Goal: Information Seeking & Learning: Learn about a topic

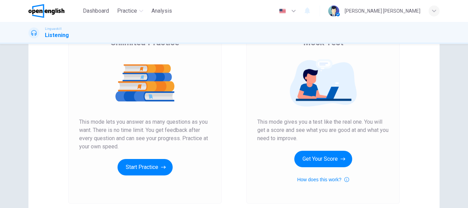
scroll to position [69, 0]
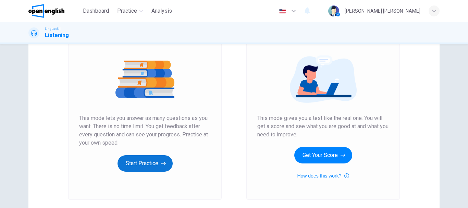
click at [136, 166] on button "Start Practice" at bounding box center [145, 163] width 55 height 16
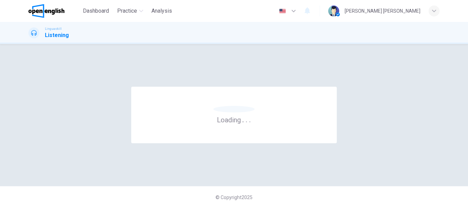
scroll to position [0, 0]
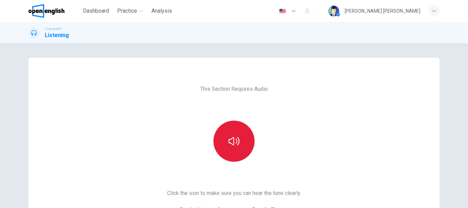
click at [230, 145] on icon "button" at bounding box center [234, 141] width 11 height 11
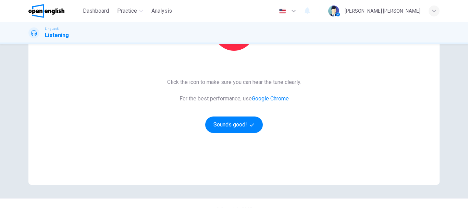
scroll to position [123, 0]
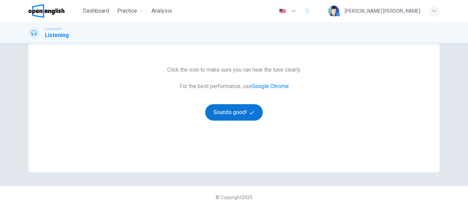
click at [240, 113] on button "Sounds good!" at bounding box center [234, 112] width 58 height 16
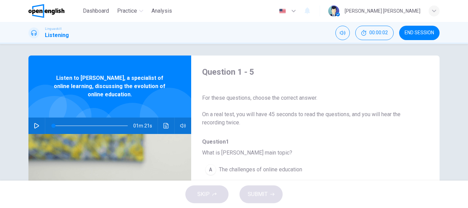
scroll to position [0, 0]
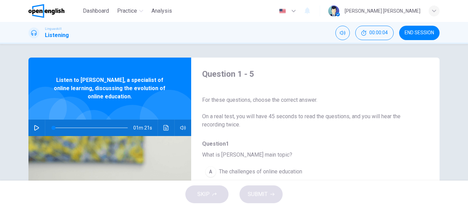
click at [34, 125] on icon "button" at bounding box center [36, 127] width 5 height 5
type input "*"
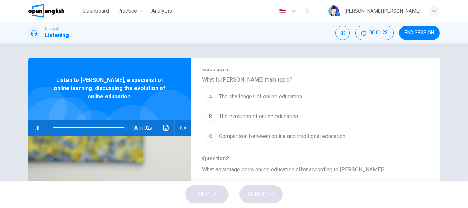
scroll to position [103, 0]
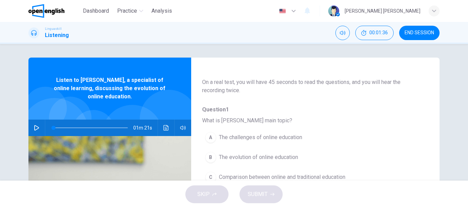
scroll to position [69, 0]
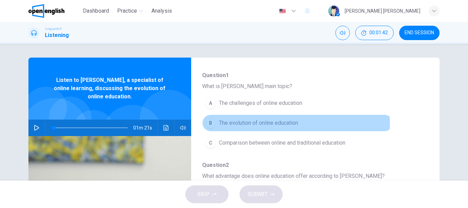
click at [242, 123] on span "The evolution of online education" at bounding box center [258, 123] width 79 height 8
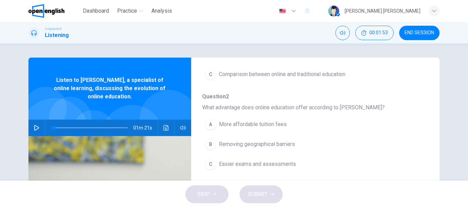
scroll to position [171, 0]
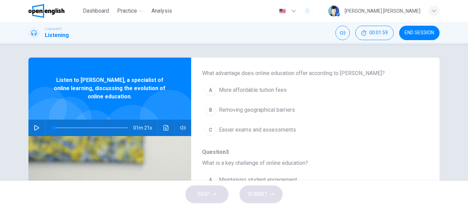
click at [248, 110] on span "Removing geographical barriers" at bounding box center [257, 110] width 76 height 8
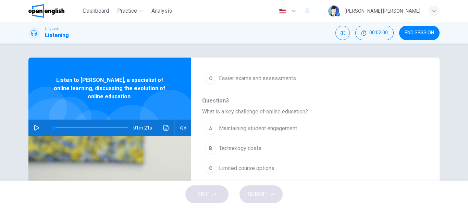
scroll to position [240, 0]
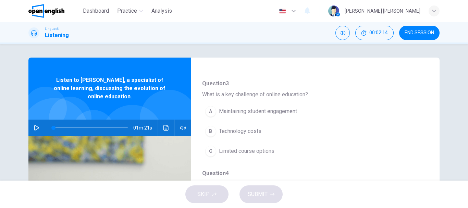
click at [237, 152] on span "Limited course options" at bounding box center [247, 151] width 56 height 8
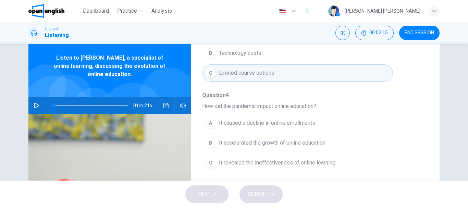
scroll to position [34, 0]
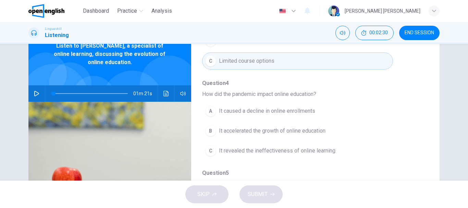
click at [233, 133] on span "It accelerated the growth of online education" at bounding box center [272, 131] width 107 height 8
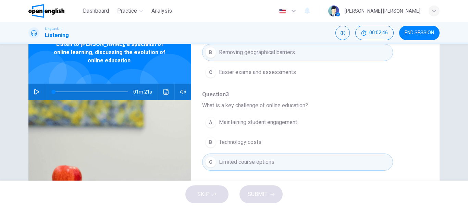
scroll to position [26, 0]
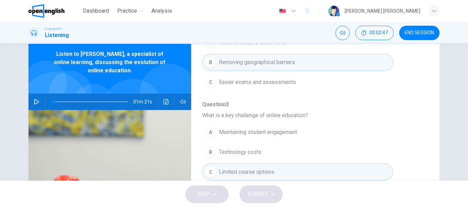
click at [110, 99] on span at bounding box center [90, 102] width 74 height 10
click at [36, 100] on icon "button" at bounding box center [36, 101] width 5 height 5
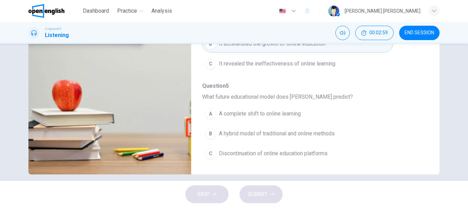
scroll to position [129, 0]
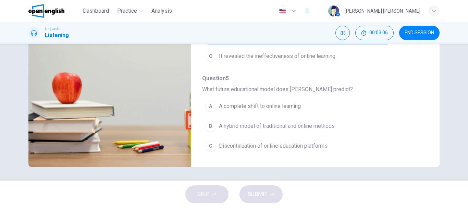
type input "*"
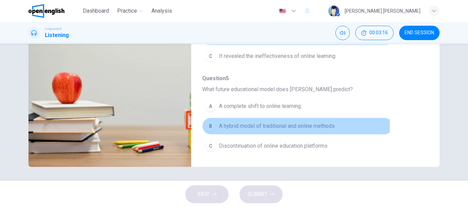
click at [251, 125] on span "A hybrid model of traditional and online methods" at bounding box center [277, 126] width 116 height 8
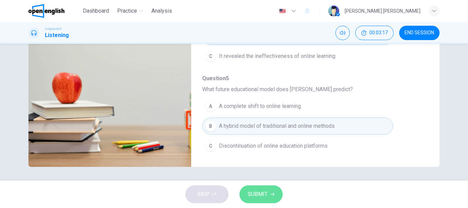
click at [263, 196] on span "SUBMIT" at bounding box center [258, 194] width 20 height 10
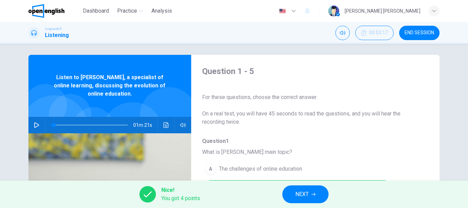
scroll to position [0, 0]
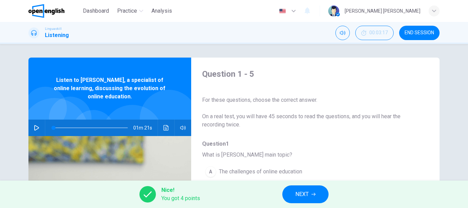
click at [307, 197] on span "NEXT" at bounding box center [301, 194] width 13 height 10
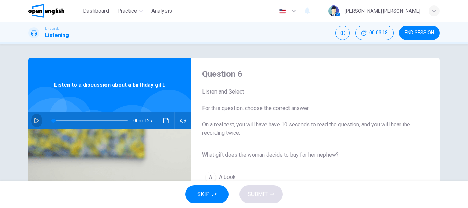
click at [35, 120] on icon "button" at bounding box center [36, 120] width 5 height 5
click at [34, 119] on icon "button" at bounding box center [36, 120] width 5 height 5
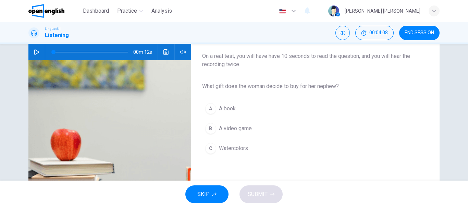
scroll to position [103, 0]
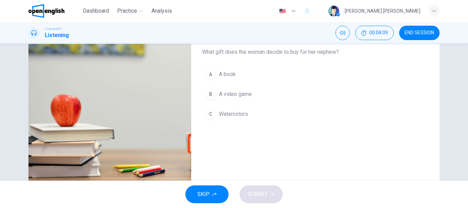
click at [214, 77] on div "A" at bounding box center [210, 74] width 11 height 11
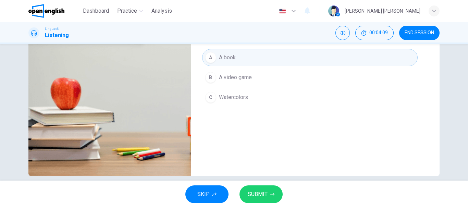
scroll to position [129, 0]
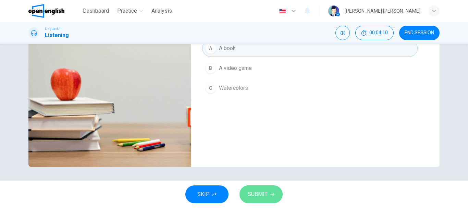
click at [267, 191] on button "SUBMIT" at bounding box center [261, 194] width 43 height 18
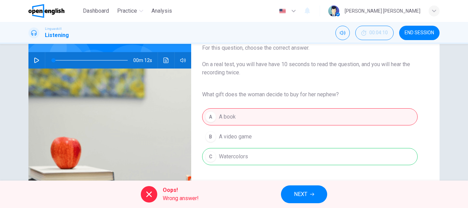
scroll to position [0, 0]
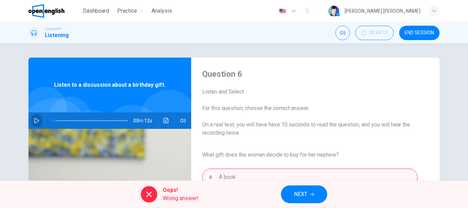
click at [34, 118] on icon "button" at bounding box center [36, 120] width 5 height 5
type input "**"
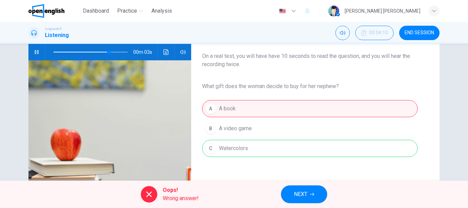
scroll to position [34, 0]
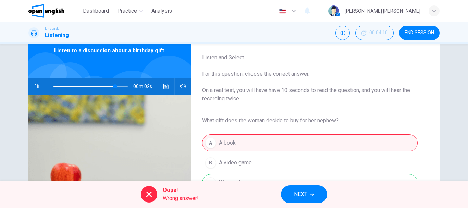
type input "**"
click at [299, 191] on span "NEXT" at bounding box center [300, 194] width 13 height 10
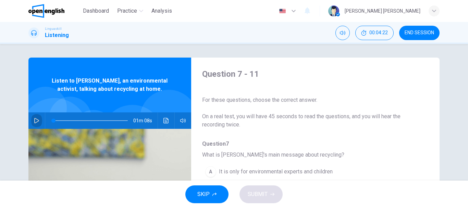
click at [34, 121] on icon "button" at bounding box center [36, 120] width 5 height 5
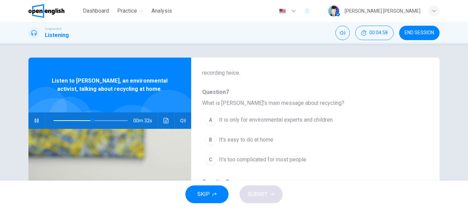
scroll to position [69, 0]
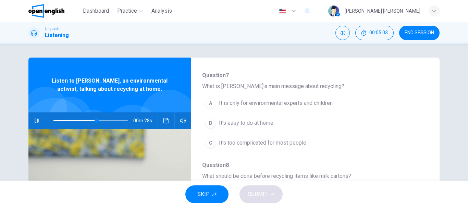
click at [246, 123] on span "It's easy to do at home" at bounding box center [246, 123] width 54 height 8
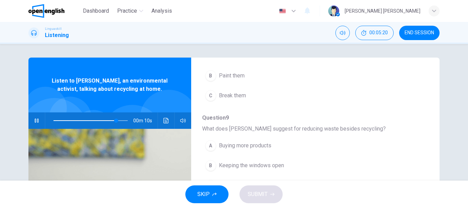
scroll to position [240, 0]
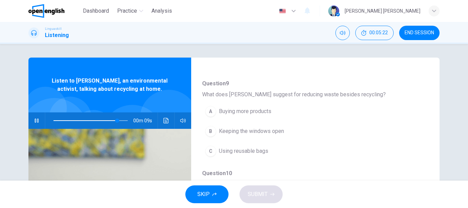
click at [251, 150] on span "Using reusable bags" at bounding box center [243, 151] width 49 height 8
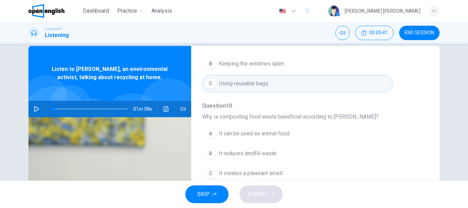
scroll to position [0, 0]
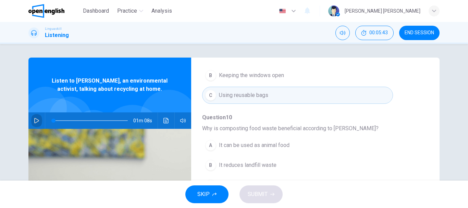
click at [37, 118] on icon "button" at bounding box center [36, 120] width 5 height 5
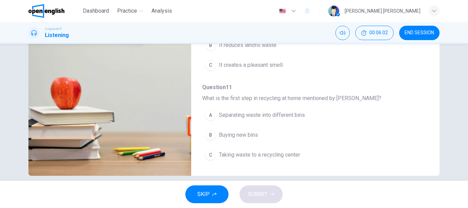
scroll to position [129, 0]
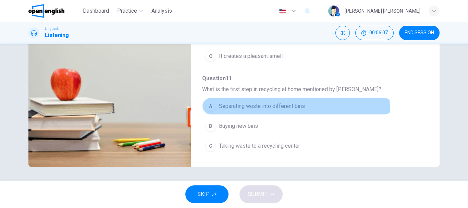
click at [274, 108] on span "Separating waste into different bins" at bounding box center [262, 106] width 86 height 8
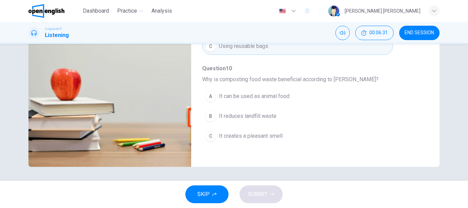
scroll to position [227, 0]
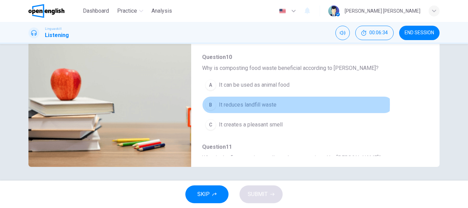
click at [238, 104] on span "It reduces landfill waste" at bounding box center [248, 105] width 58 height 8
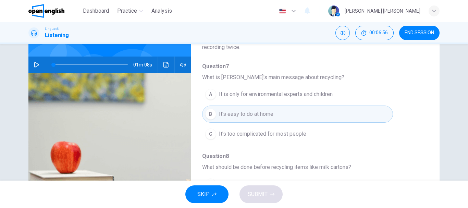
scroll to position [26, 0]
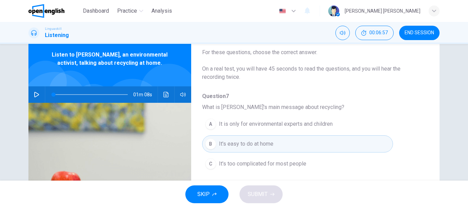
click at [40, 97] on button "button" at bounding box center [36, 94] width 11 height 16
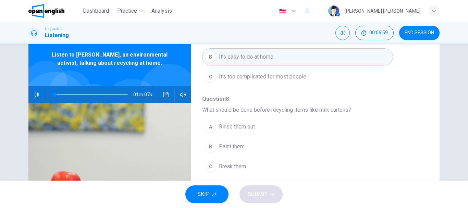
scroll to position [124, 0]
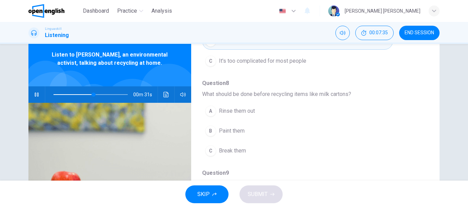
click at [223, 110] on span "Rinse them out" at bounding box center [237, 111] width 36 height 8
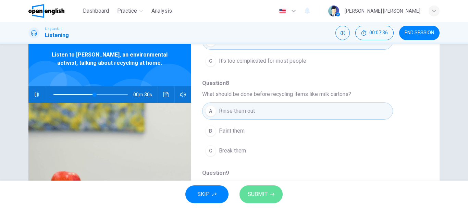
click at [263, 197] on span "SUBMIT" at bounding box center [258, 194] width 20 height 10
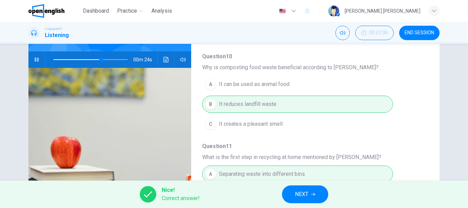
scroll to position [129, 0]
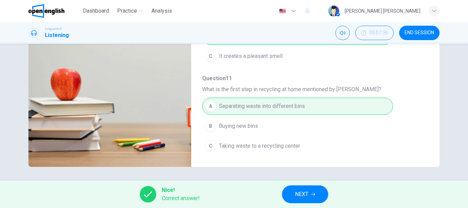
type input "**"
click at [314, 191] on button "NEXT" at bounding box center [305, 194] width 46 height 18
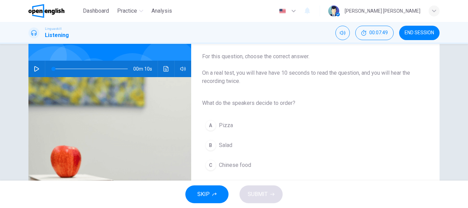
scroll to position [69, 0]
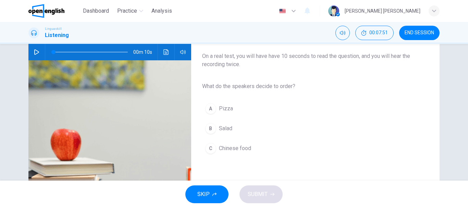
click at [34, 52] on icon "button" at bounding box center [36, 51] width 5 height 5
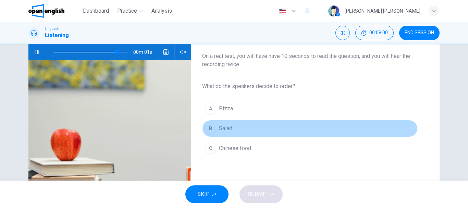
click at [213, 128] on div "B" at bounding box center [210, 128] width 11 height 11
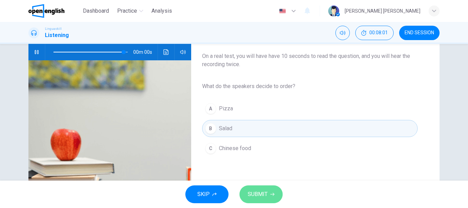
click at [259, 194] on span "SUBMIT" at bounding box center [258, 194] width 20 height 10
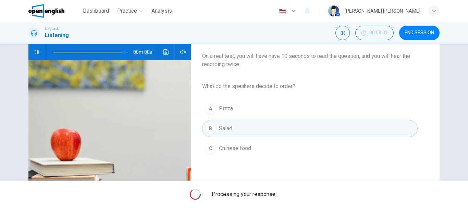
type input "*"
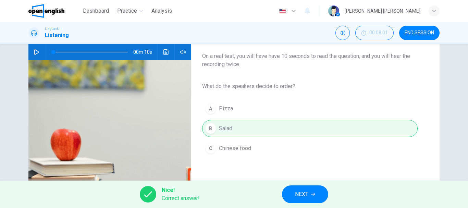
click at [299, 192] on span "NEXT" at bounding box center [301, 194] width 13 height 10
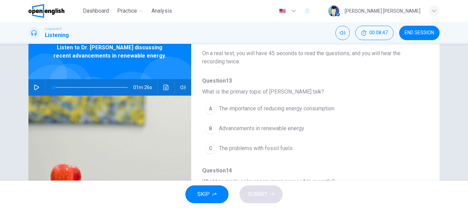
scroll to position [0, 0]
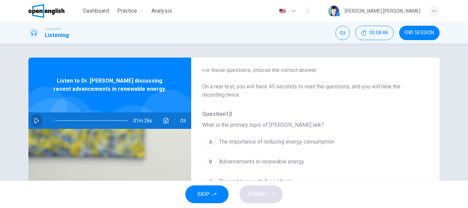
click at [34, 117] on button "button" at bounding box center [36, 120] width 11 height 16
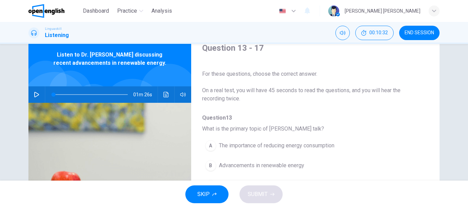
scroll to position [34, 0]
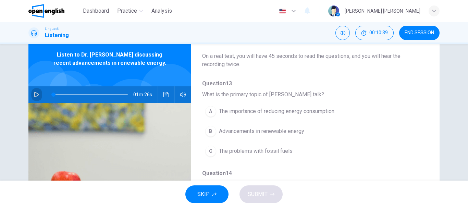
click at [35, 92] on icon "button" at bounding box center [36, 94] width 5 height 5
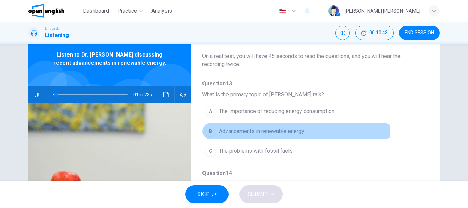
click at [252, 131] on span "Advancements in renewable energy" at bounding box center [261, 131] width 85 height 8
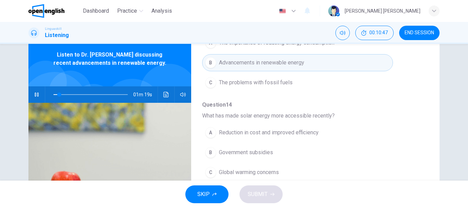
scroll to position [137, 0]
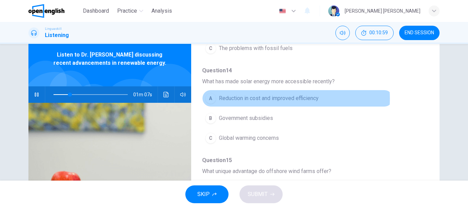
click at [267, 99] on span "Reduction in cost and improved efficiency" at bounding box center [269, 98] width 100 height 8
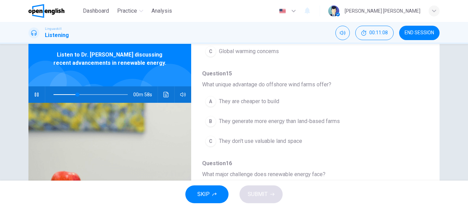
scroll to position [240, 0]
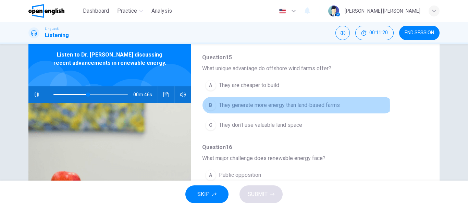
click at [253, 106] on span "They generate more energy than land-based farms" at bounding box center [279, 105] width 121 height 8
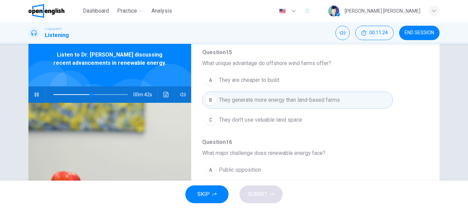
scroll to position [235, 0]
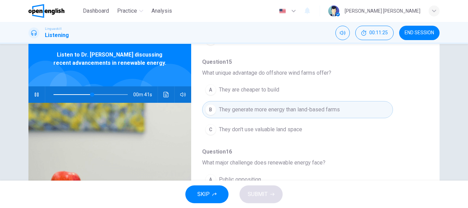
click at [280, 131] on span "They don't use valuable land space" at bounding box center [260, 129] width 83 height 8
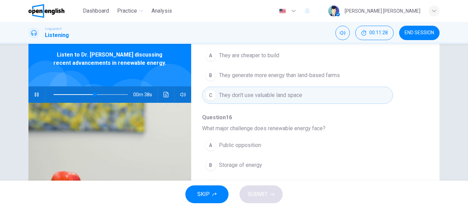
scroll to position [304, 0]
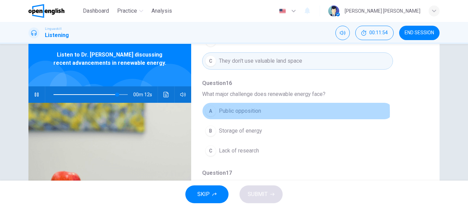
click at [235, 112] on span "Public opposition" at bounding box center [240, 111] width 42 height 8
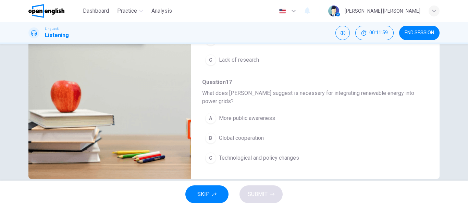
scroll to position [129, 0]
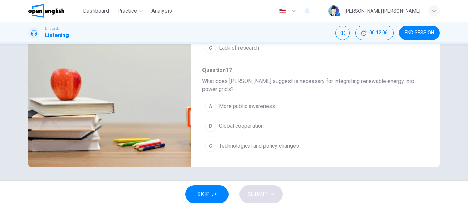
type input "*"
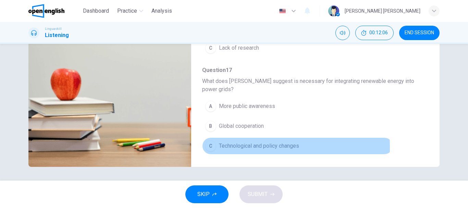
click at [238, 147] on span "Technological and policy changes" at bounding box center [259, 146] width 80 height 8
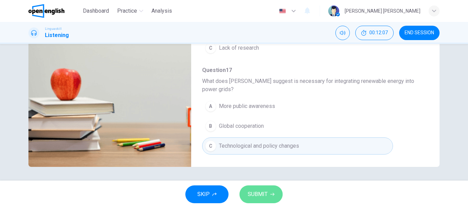
click at [254, 192] on span "SUBMIT" at bounding box center [258, 194] width 20 height 10
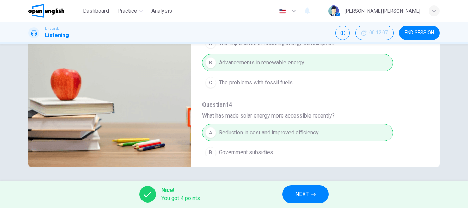
scroll to position [26, 0]
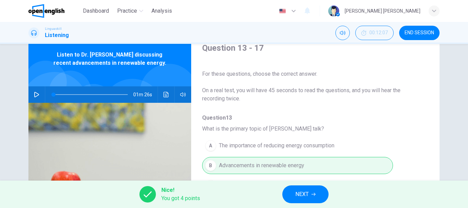
click at [307, 191] on span "NEXT" at bounding box center [301, 194] width 13 height 10
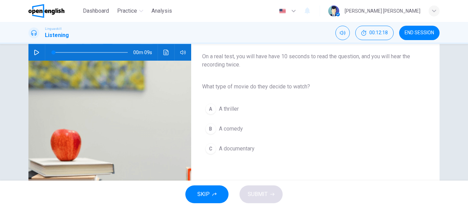
scroll to position [69, 0]
click at [35, 51] on icon "button" at bounding box center [36, 51] width 5 height 5
click at [233, 130] on span "A comedy" at bounding box center [231, 128] width 24 height 8
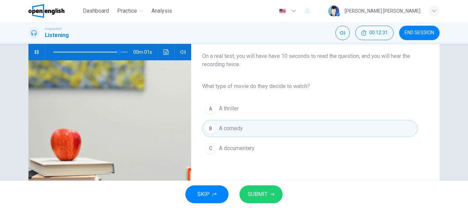
click at [262, 192] on span "SUBMIT" at bounding box center [258, 194] width 20 height 10
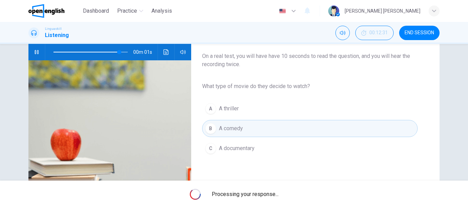
type input "*"
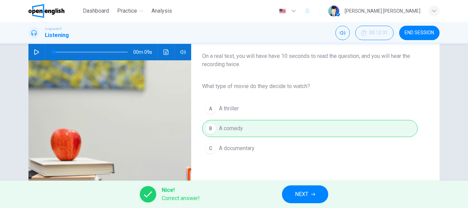
click at [307, 195] on span "NEXT" at bounding box center [301, 194] width 13 height 10
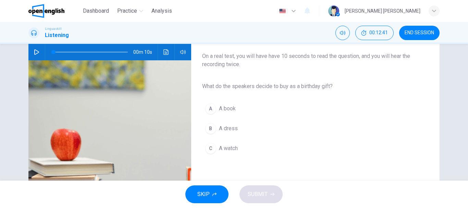
click at [34, 51] on icon "button" at bounding box center [36, 51] width 5 height 5
click at [227, 107] on span "A book" at bounding box center [227, 109] width 17 height 8
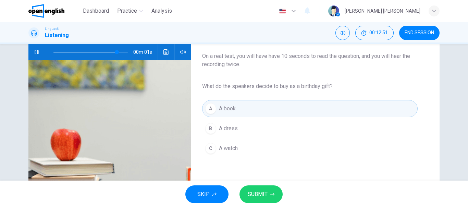
click at [262, 197] on span "SUBMIT" at bounding box center [258, 194] width 20 height 10
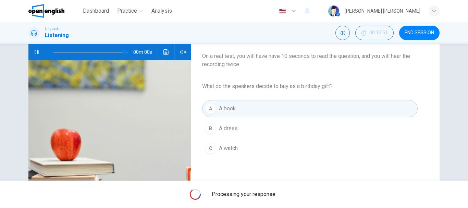
type input "*"
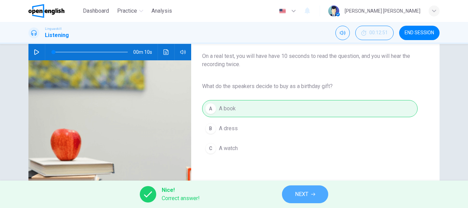
click at [295, 194] on button "NEXT" at bounding box center [305, 194] width 46 height 18
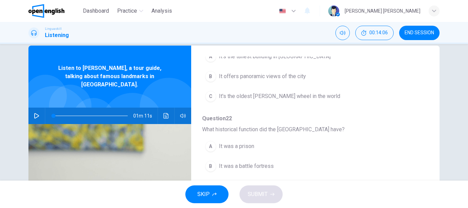
scroll to position [0, 0]
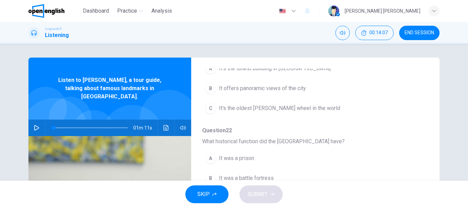
click at [37, 125] on icon "button" at bounding box center [36, 127] width 5 height 5
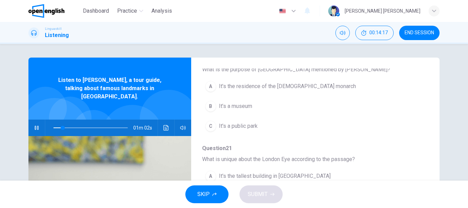
scroll to position [69, 0]
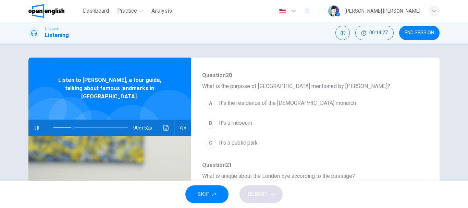
click at [251, 104] on span "It’s the residence of the [DEMOGRAPHIC_DATA] monarch" at bounding box center [287, 103] width 137 height 8
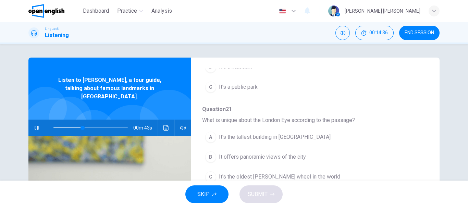
scroll to position [159, 0]
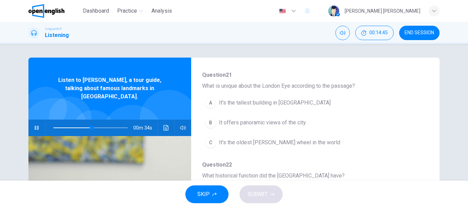
click at [262, 123] on span "It offers panoramic views of the city" at bounding box center [262, 123] width 87 height 8
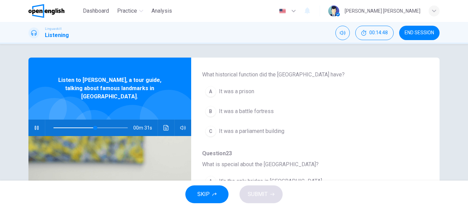
scroll to position [261, 0]
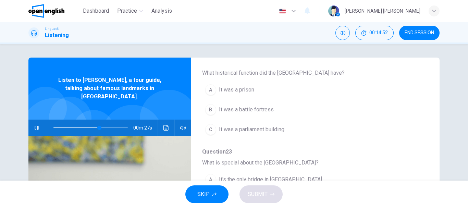
click at [241, 92] on span "It was a prison" at bounding box center [236, 90] width 35 height 8
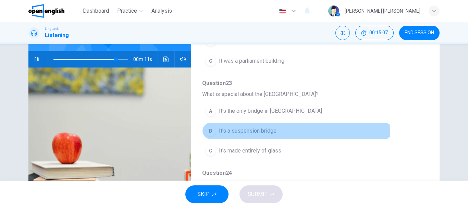
click at [243, 133] on span "It's a suspension bridge" at bounding box center [248, 131] width 58 height 8
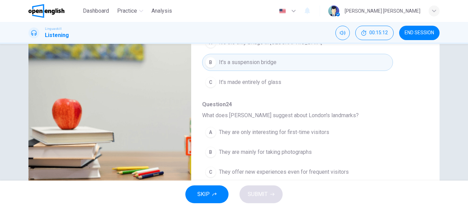
scroll to position [129, 0]
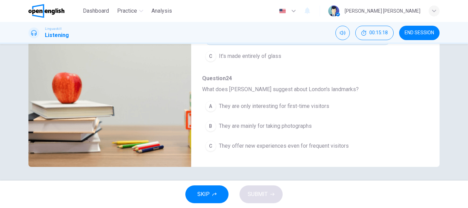
click at [274, 146] on span "They offer new experiences even for frequent visitors" at bounding box center [284, 146] width 130 height 8
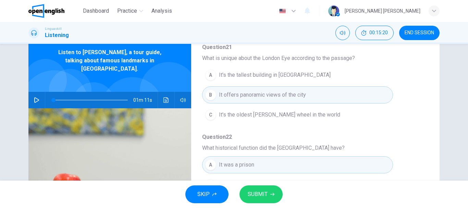
scroll to position [26, 0]
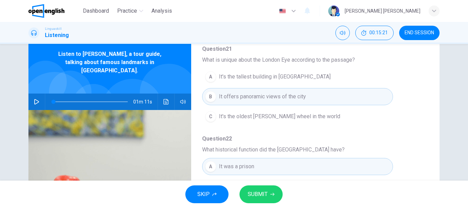
click at [34, 99] on icon "button" at bounding box center [36, 101] width 5 height 5
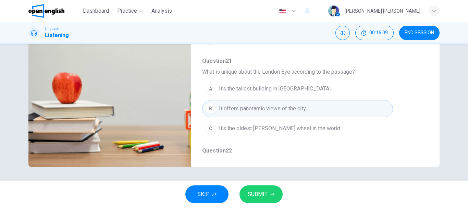
scroll to position [34, 0]
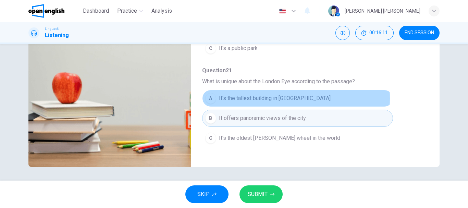
click at [277, 98] on span "It's the tallest building in [GEOGRAPHIC_DATA]" at bounding box center [275, 98] width 112 height 8
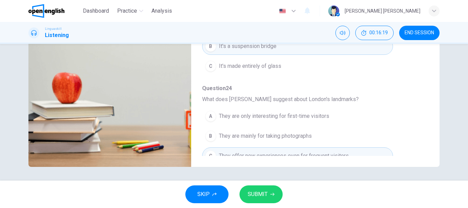
scroll to position [296, 0]
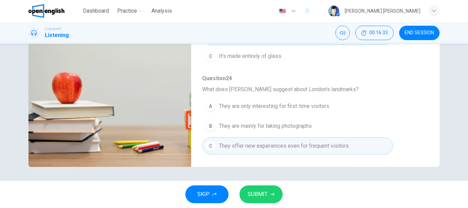
type input "*"
click at [260, 193] on span "SUBMIT" at bounding box center [258, 194] width 20 height 10
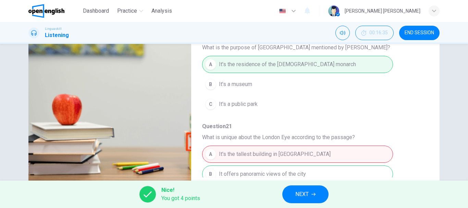
scroll to position [0, 0]
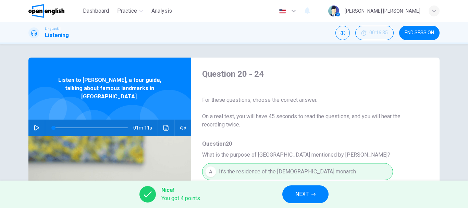
click at [315, 196] on button "NEXT" at bounding box center [305, 194] width 46 height 18
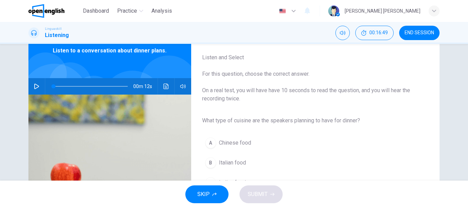
scroll to position [69, 0]
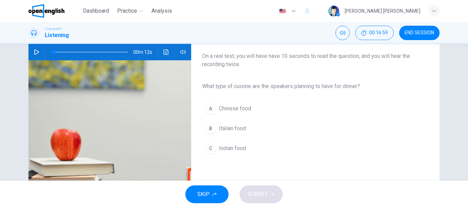
click at [35, 50] on icon "button" at bounding box center [36, 51] width 5 height 5
click at [233, 129] on span "Italian food" at bounding box center [232, 128] width 27 height 8
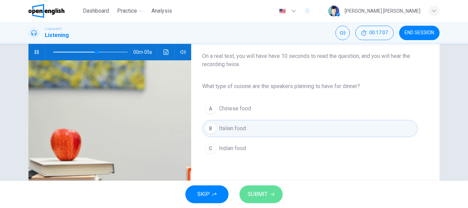
click at [265, 196] on span "SUBMIT" at bounding box center [258, 194] width 20 height 10
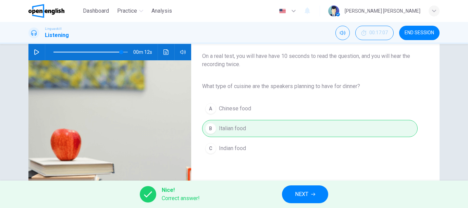
type input "*"
click at [300, 194] on span "NEXT" at bounding box center [301, 194] width 13 height 10
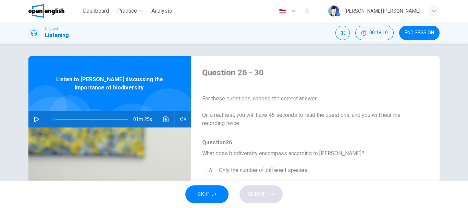
scroll to position [0, 0]
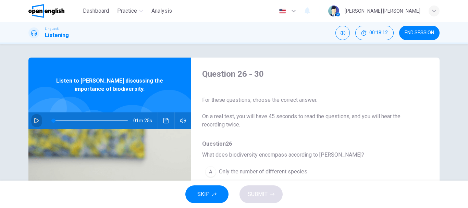
click at [31, 121] on button "button" at bounding box center [36, 120] width 11 height 16
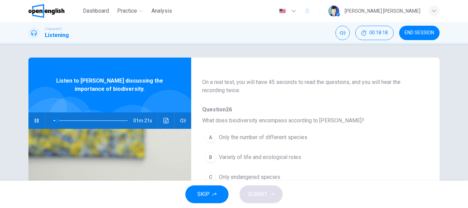
scroll to position [69, 0]
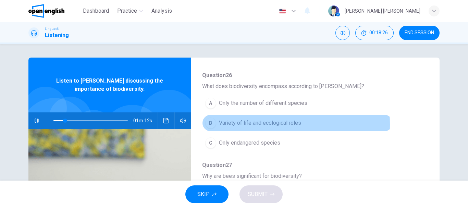
click at [236, 124] on span "Variety of life and ecological roles" at bounding box center [260, 123] width 82 height 8
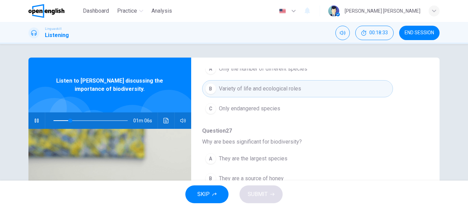
scroll to position [171, 0]
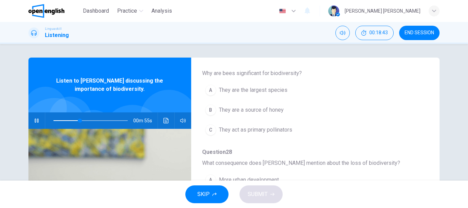
click at [251, 130] on span "They act as primary pollinators" at bounding box center [255, 130] width 73 height 8
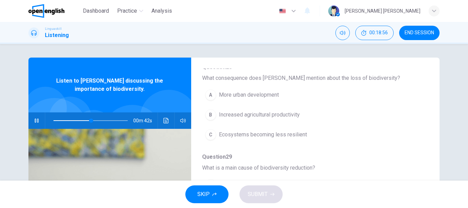
scroll to position [240, 0]
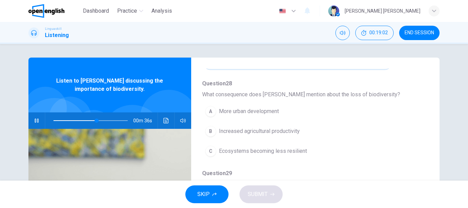
click at [237, 113] on span "More urban development" at bounding box center [249, 111] width 60 height 8
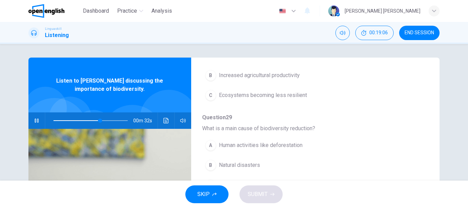
scroll to position [34, 0]
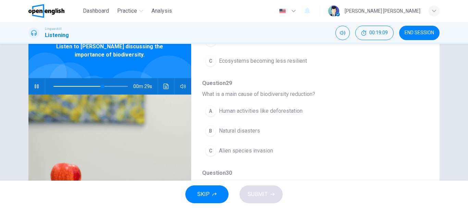
click at [251, 112] on span "Human activities like deforestation" at bounding box center [261, 111] width 84 height 8
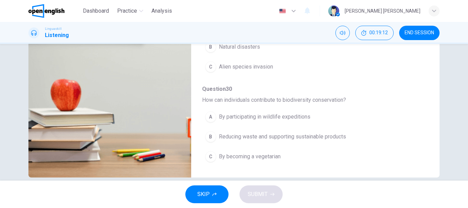
scroll to position [129, 0]
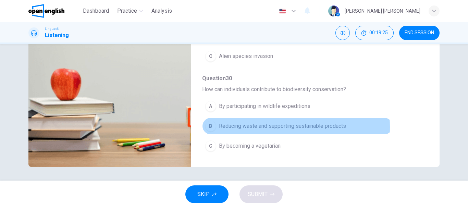
click at [248, 127] on span "Reducing waste and supporting sustainable products" at bounding box center [282, 126] width 127 height 8
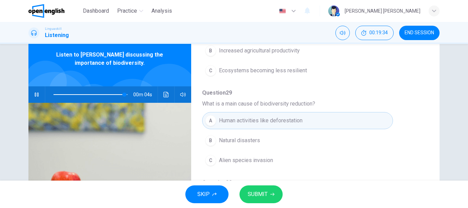
scroll to position [296, 0]
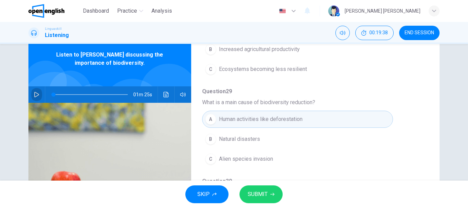
click at [34, 96] on icon "button" at bounding box center [36, 94] width 5 height 5
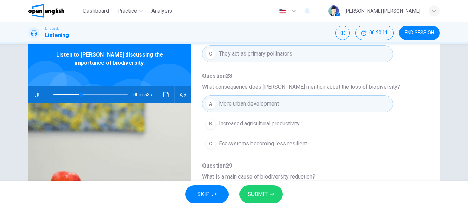
scroll to position [227, 0]
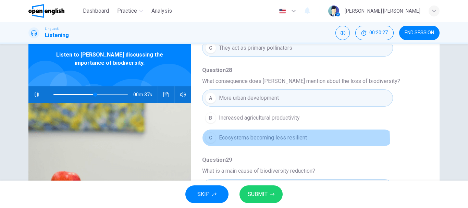
click at [259, 140] on span "Ecosystems becoming less resilient" at bounding box center [263, 138] width 88 height 8
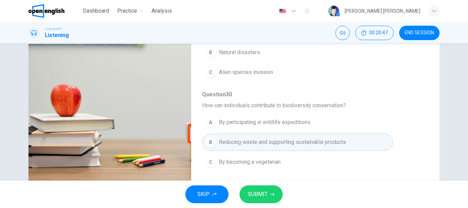
scroll to position [129, 0]
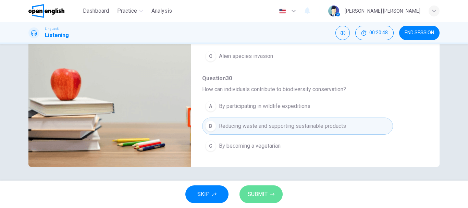
click at [261, 192] on span "SUBMIT" at bounding box center [258, 194] width 20 height 10
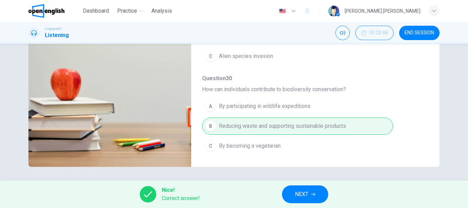
type input "**"
click at [308, 194] on span "NEXT" at bounding box center [301, 194] width 13 height 10
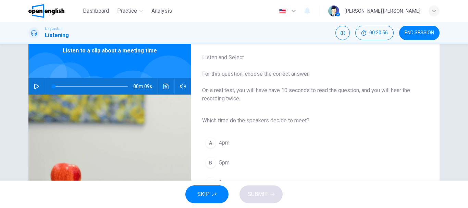
scroll to position [69, 0]
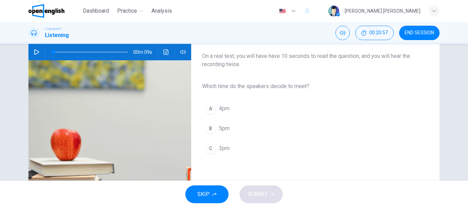
click at [37, 52] on icon "button" at bounding box center [36, 51] width 5 height 5
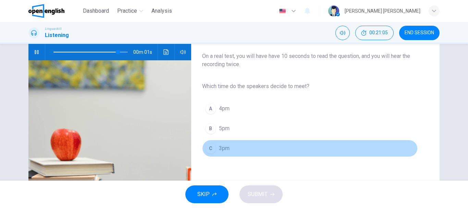
click at [219, 150] on span "3pm" at bounding box center [224, 148] width 11 height 8
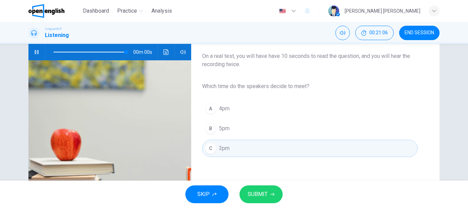
click at [255, 190] on span "SUBMIT" at bounding box center [258, 194] width 20 height 10
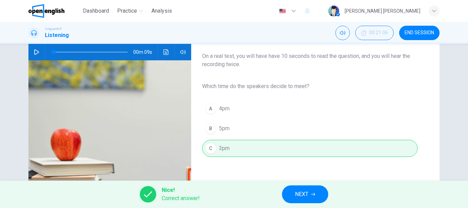
click at [308, 197] on span "NEXT" at bounding box center [301, 194] width 13 height 10
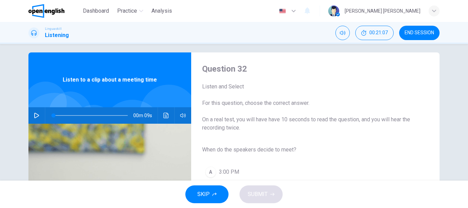
scroll to position [0, 0]
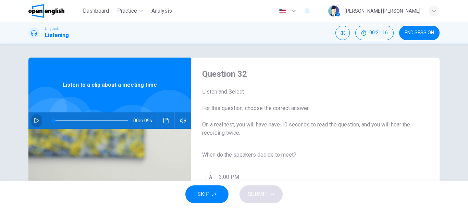
click at [34, 120] on icon "button" at bounding box center [36, 120] width 5 height 5
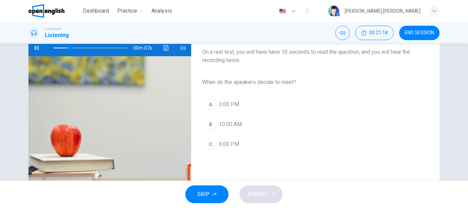
scroll to position [69, 0]
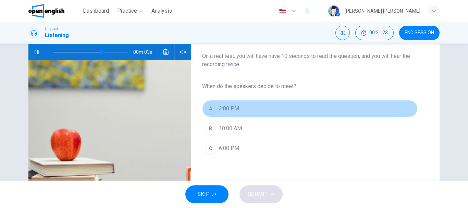
click at [230, 109] on span "3:00 PM" at bounding box center [229, 109] width 20 height 8
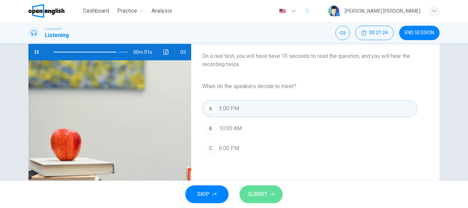
click at [254, 194] on span "SUBMIT" at bounding box center [258, 194] width 20 height 10
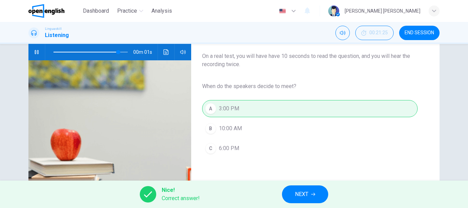
type input "*"
click at [298, 194] on span "NEXT" at bounding box center [301, 194] width 13 height 10
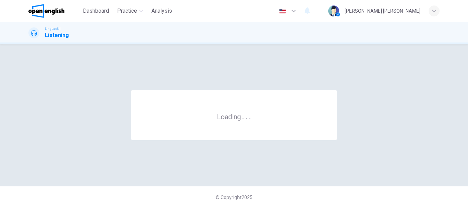
scroll to position [0, 0]
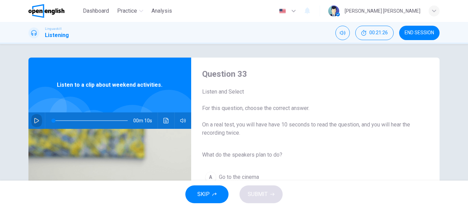
click at [38, 120] on button "button" at bounding box center [36, 120] width 11 height 16
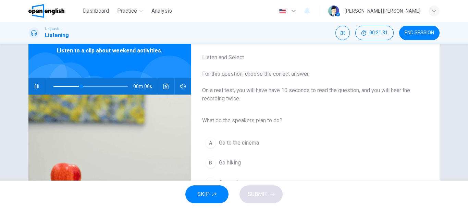
scroll to position [69, 0]
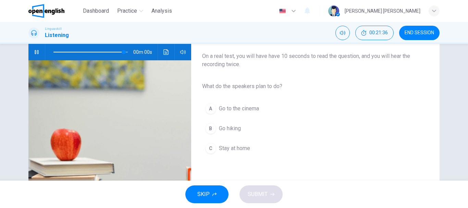
click at [235, 128] on span "Go hiking" at bounding box center [230, 128] width 22 height 8
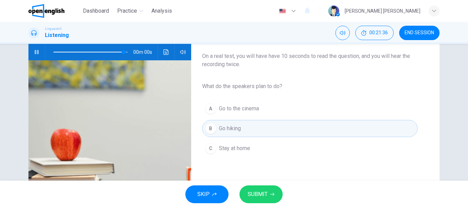
type input "*"
click at [258, 195] on span "SUBMIT" at bounding box center [258, 194] width 20 height 10
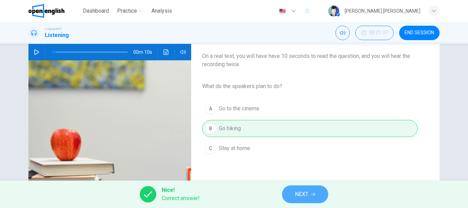
click at [291, 192] on button "NEXT" at bounding box center [305, 194] width 46 height 18
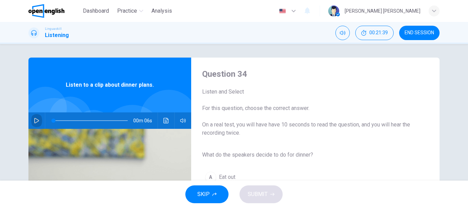
click at [34, 120] on icon "button" at bounding box center [36, 120] width 5 height 5
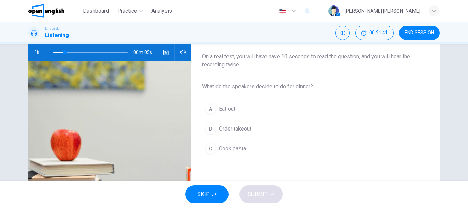
scroll to position [69, 0]
type input "*"
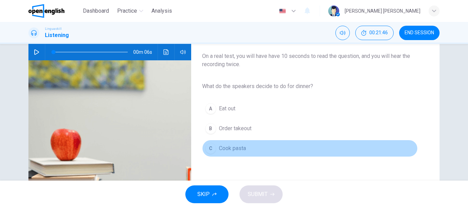
click at [240, 148] on span "Cook pasta" at bounding box center [232, 148] width 27 height 8
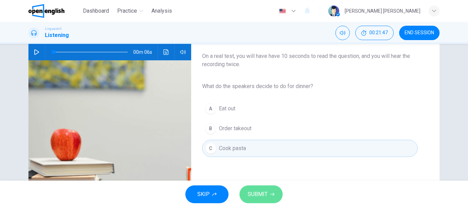
click at [265, 189] on button "SUBMIT" at bounding box center [261, 194] width 43 height 18
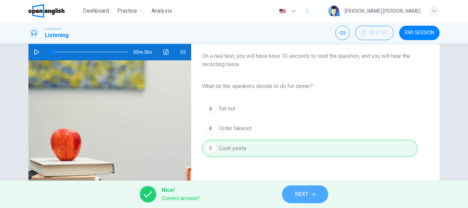
click at [301, 191] on span "NEXT" at bounding box center [301, 194] width 13 height 10
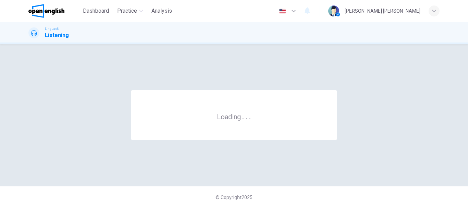
scroll to position [0, 0]
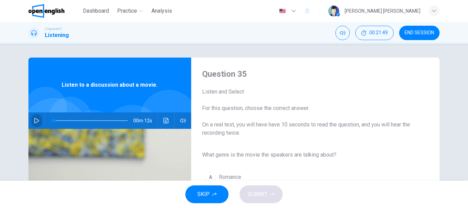
click at [35, 119] on icon "button" at bounding box center [36, 120] width 5 height 5
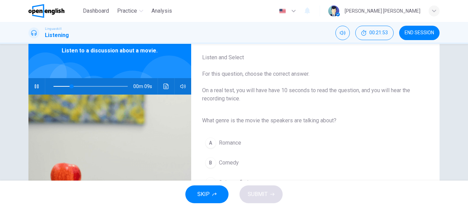
scroll to position [69, 0]
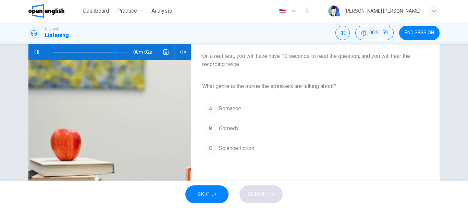
click at [231, 149] on span "Science fiction" at bounding box center [236, 148] width 35 height 8
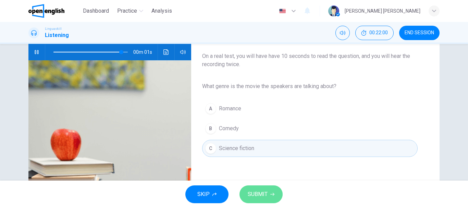
click at [266, 195] on span "SUBMIT" at bounding box center [258, 194] width 20 height 10
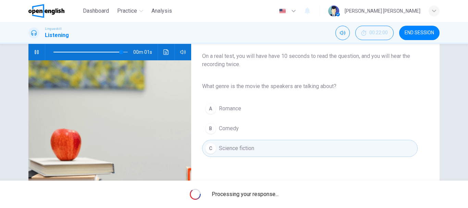
type input "*"
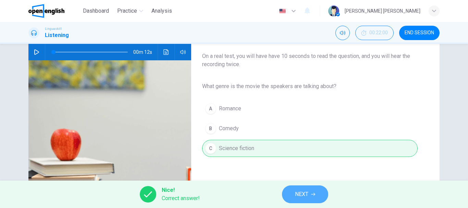
click at [318, 194] on button "NEXT" at bounding box center [305, 194] width 46 height 18
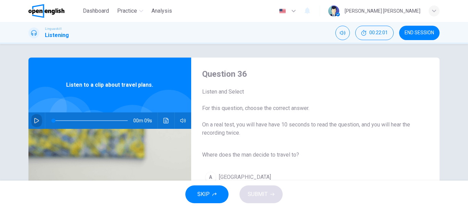
click at [35, 120] on icon "button" at bounding box center [36, 120] width 5 height 5
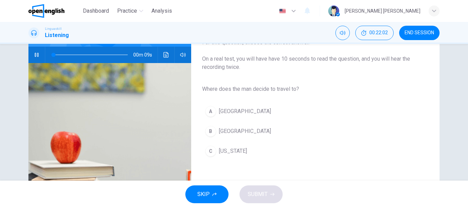
scroll to position [69, 0]
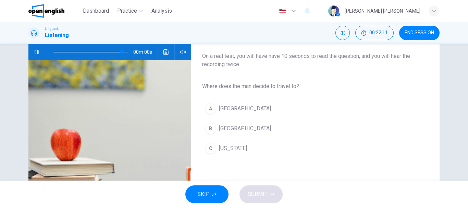
type input "*"
click at [227, 129] on span "[GEOGRAPHIC_DATA]" at bounding box center [245, 128] width 52 height 8
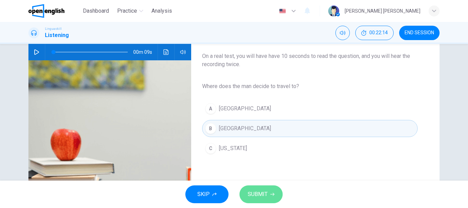
click at [263, 195] on span "SUBMIT" at bounding box center [258, 194] width 20 height 10
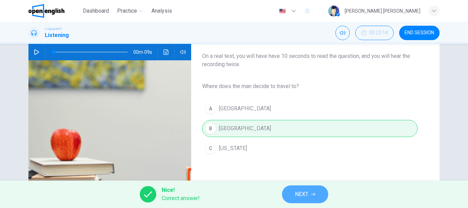
click at [307, 194] on span "NEXT" at bounding box center [301, 194] width 13 height 10
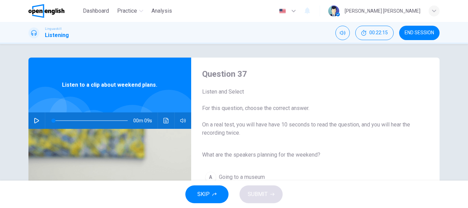
click at [36, 118] on icon "button" at bounding box center [36, 120] width 5 height 5
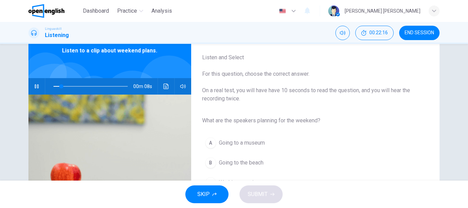
scroll to position [69, 0]
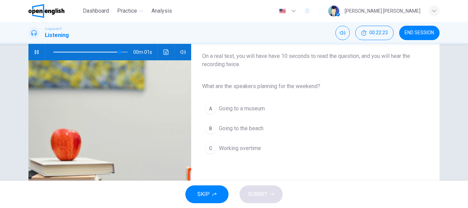
click at [248, 127] on span "Going to the beach" at bounding box center [241, 128] width 45 height 8
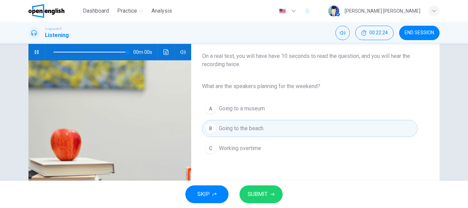
type input "*"
click at [262, 194] on span "SUBMIT" at bounding box center [258, 194] width 20 height 10
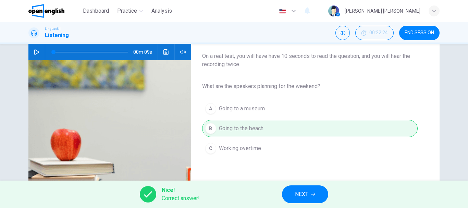
click at [297, 195] on span "NEXT" at bounding box center [301, 194] width 13 height 10
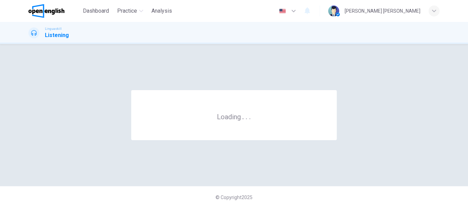
scroll to position [0, 0]
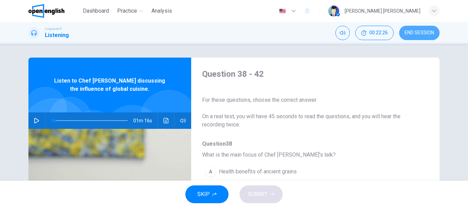
click at [422, 36] on button "END SESSION" at bounding box center [419, 33] width 40 height 14
